Goal: Information Seeking & Learning: Learn about a topic

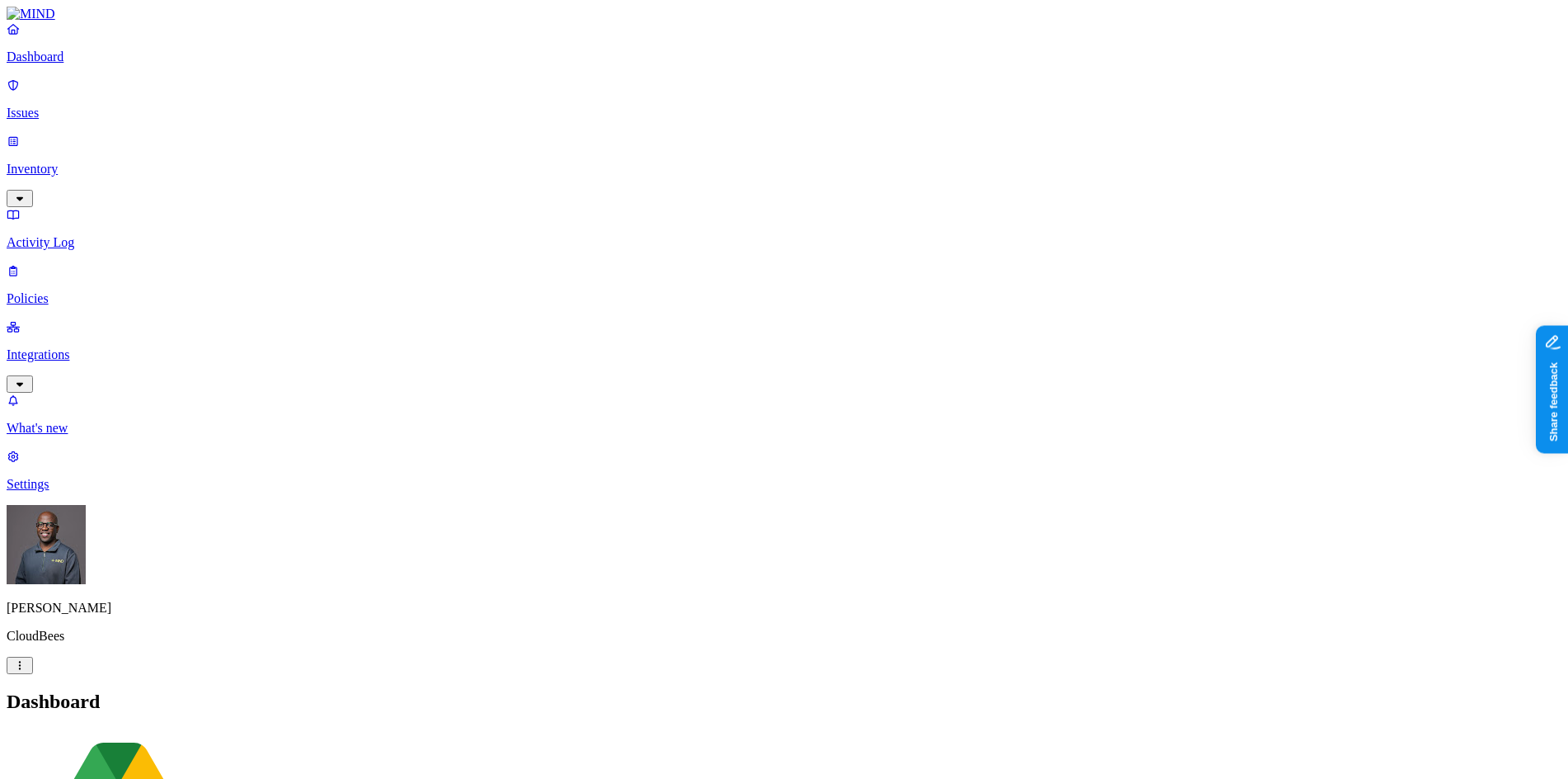
click at [43, 105] on p "Issues" at bounding box center [784, 113] width 1555 height 15
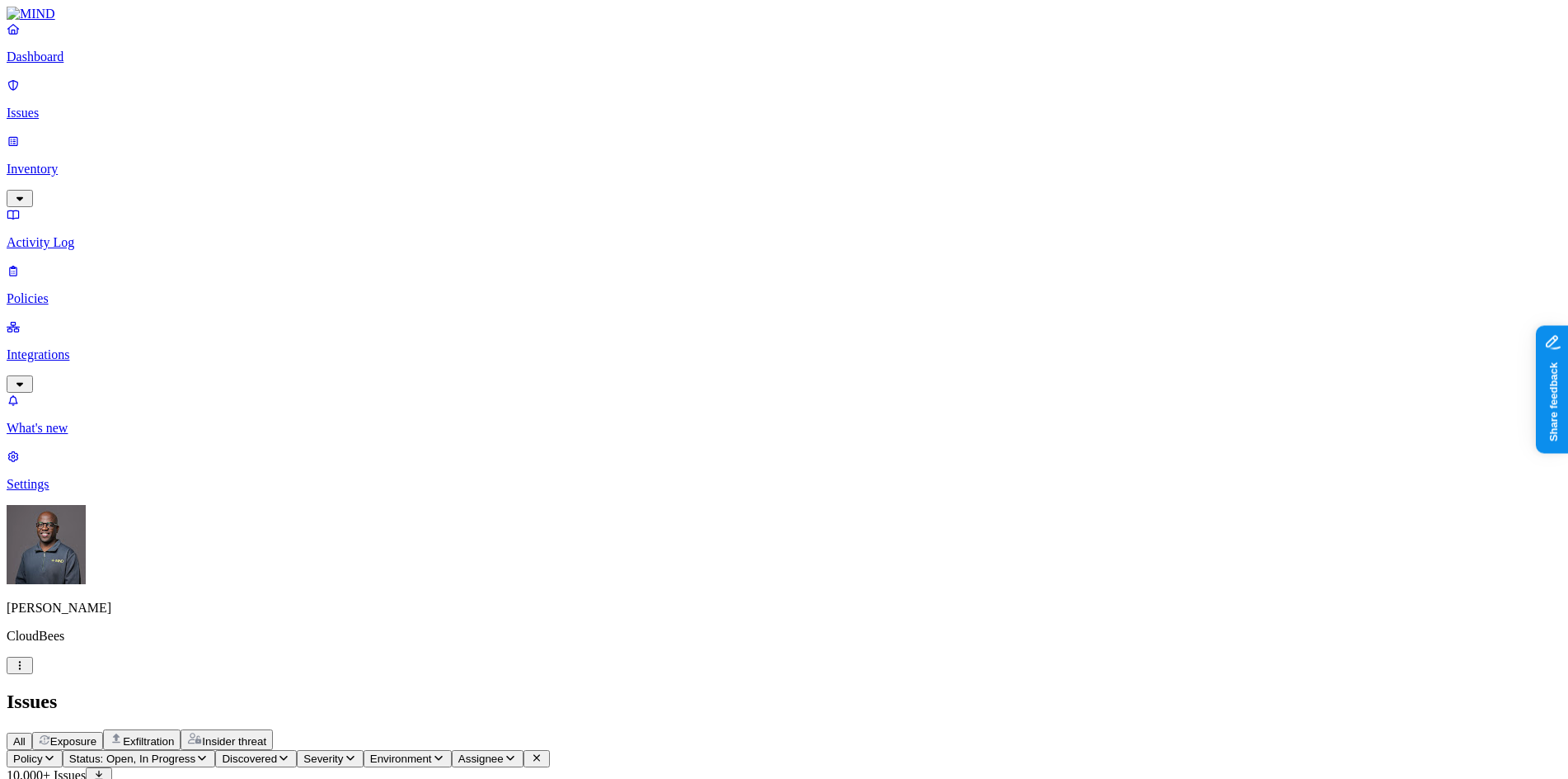
click at [174, 735] on span "Exfiltration" at bounding box center [148, 741] width 51 height 13
drag, startPoint x: 946, startPoint y: 134, endPoint x: 1050, endPoint y: 129, distance: 104.1
click at [266, 735] on span "Insider threat" at bounding box center [234, 741] width 64 height 13
click at [174, 735] on span "Exfiltration" at bounding box center [148, 741] width 51 height 13
